Goal: Information Seeking & Learning: Find contact information

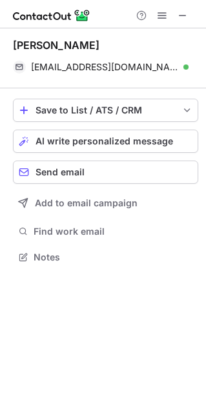
scroll to position [247, 206]
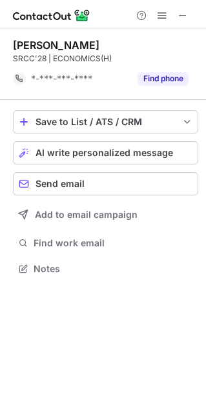
scroll to position [259, 206]
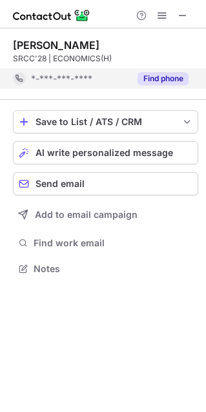
click at [164, 82] on button "Find phone" at bounding box center [162, 78] width 51 height 13
